Goal: Task Accomplishment & Management: Use online tool/utility

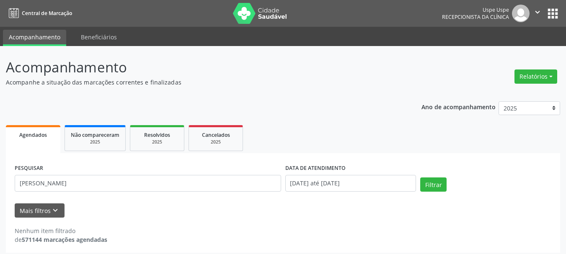
click at [179, 176] on input "[PERSON_NAME]" at bounding box center [148, 183] width 267 height 17
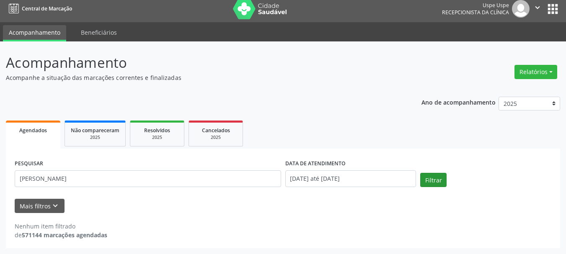
type input "[PERSON_NAME]"
click at [434, 179] on button "Filtrar" at bounding box center [433, 180] width 26 height 14
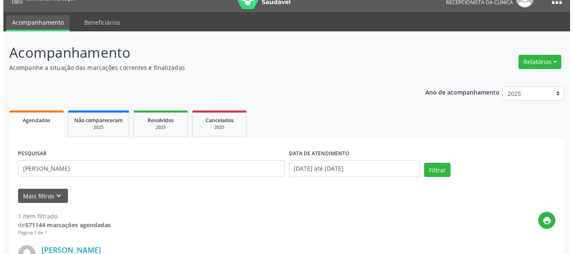
scroll to position [14, 0]
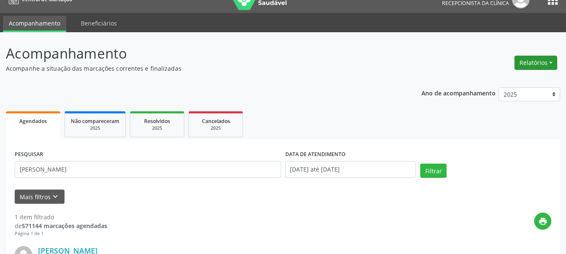
click at [528, 65] on button "Relatórios" at bounding box center [536, 63] width 43 height 14
click at [513, 85] on link "Agendamentos" at bounding box center [513, 81] width 90 height 12
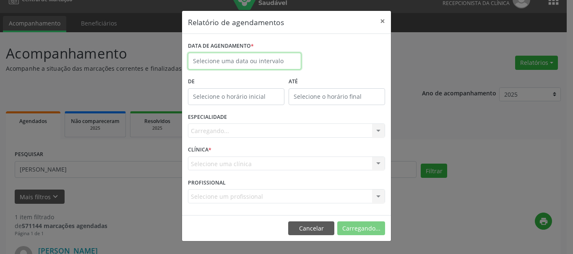
click at [266, 58] on input "text" at bounding box center [244, 61] width 113 height 17
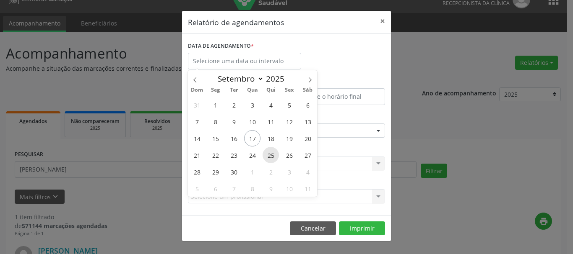
click at [273, 158] on span "25" at bounding box center [270, 155] width 16 height 16
type input "25/09/2025"
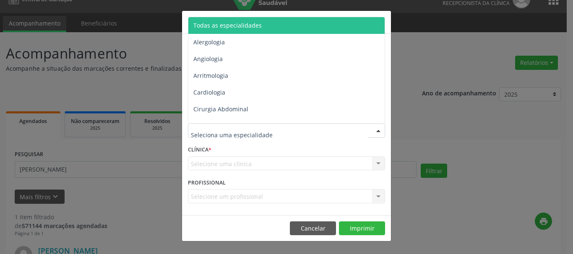
click at [218, 20] on span "Todas as especialidades" at bounding box center [286, 25] width 197 height 17
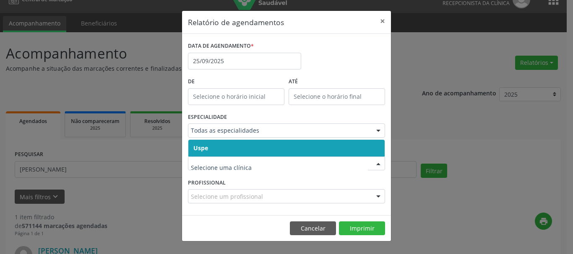
click at [209, 144] on span "Uspe" at bounding box center [286, 148] width 196 height 17
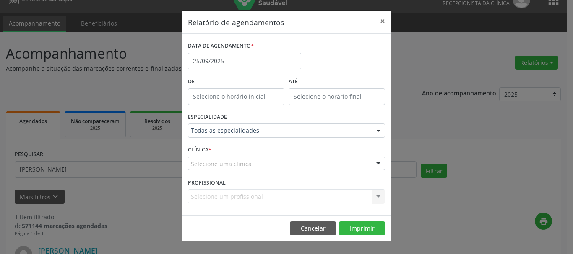
click at [209, 144] on span "Uspe" at bounding box center [286, 148] width 196 height 17
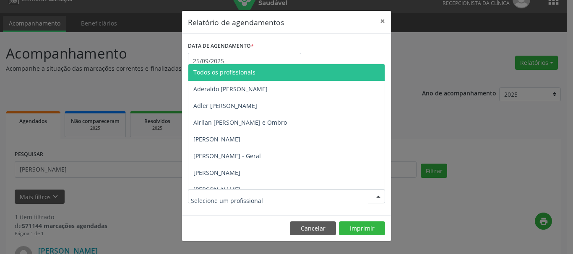
click at [204, 203] on div at bounding box center [286, 196] width 197 height 14
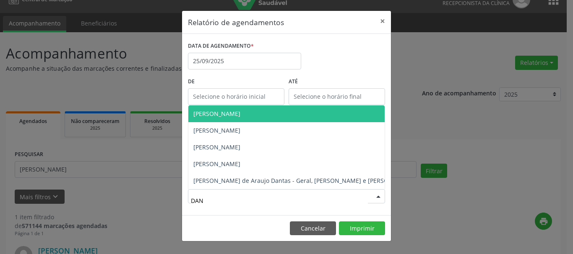
type input "[PERSON_NAME]"
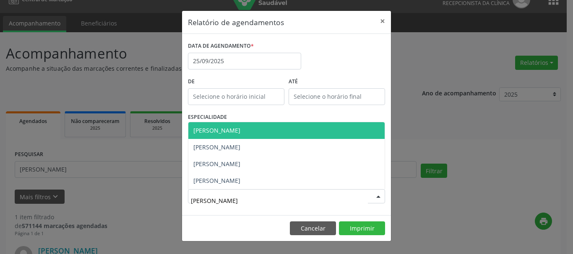
click at [240, 132] on span "[PERSON_NAME]" at bounding box center [216, 131] width 47 height 8
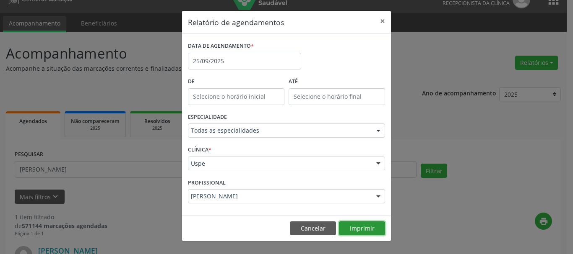
click at [365, 223] on button "Imprimir" at bounding box center [362, 229] width 46 height 14
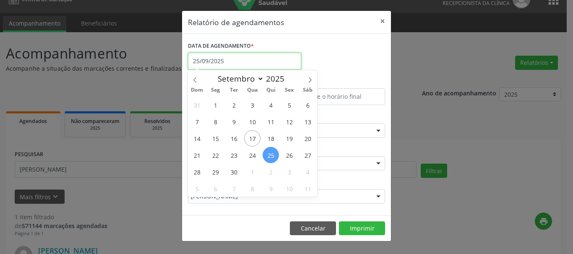
click at [243, 67] on input "25/09/2025" at bounding box center [244, 61] width 113 height 17
